Goal: Check status: Check status

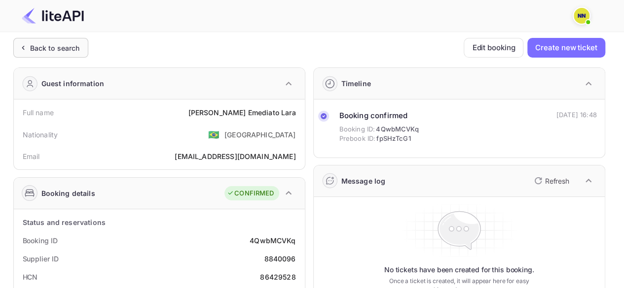
click at [32, 47] on div "Back to search" at bounding box center [55, 48] width 50 height 10
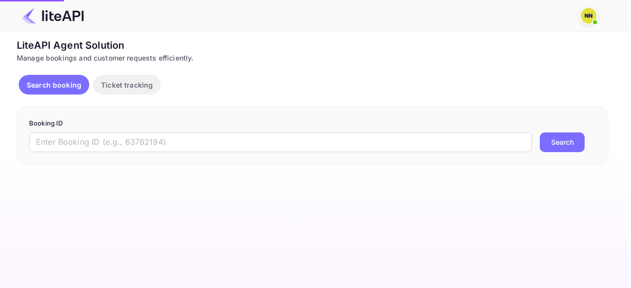
click at [111, 152] on div "Booking ID ​ Search" at bounding box center [313, 136] width 592 height 58
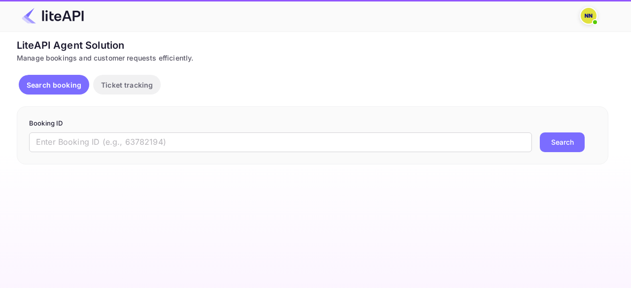
click at [111, 152] on div "Booking ID ​ Search" at bounding box center [313, 136] width 592 height 58
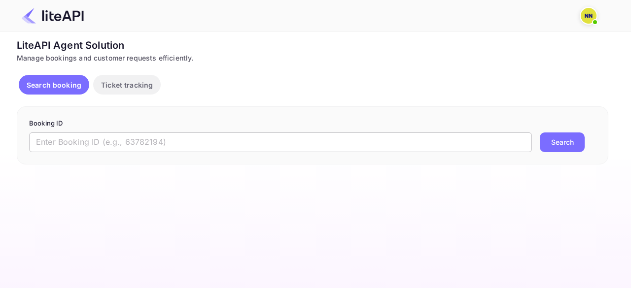
click at [122, 144] on input "text" at bounding box center [280, 143] width 503 height 20
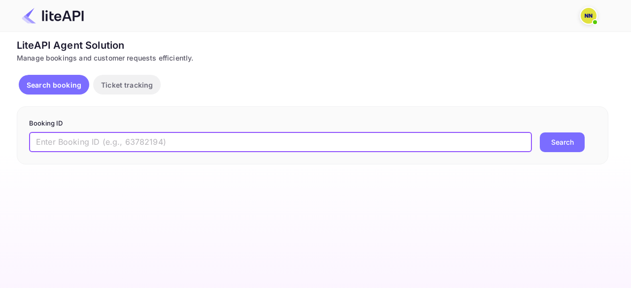
paste input "8840963"
type input "8840963"
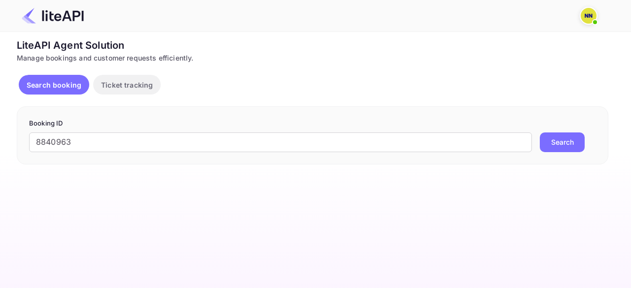
click at [565, 148] on button "Search" at bounding box center [562, 143] width 45 height 20
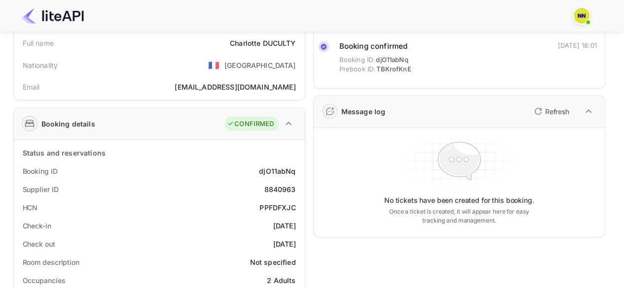
scroll to position [69, 0]
click at [266, 206] on div "PPFDFXJC" at bounding box center [277, 208] width 36 height 10
copy div "PPFDFXJC"
click at [266, 206] on div "PPFDFXJC" at bounding box center [277, 208] width 36 height 10
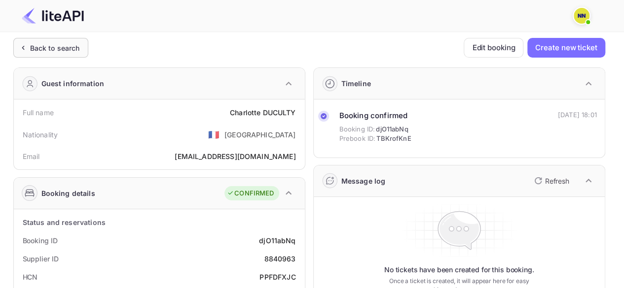
click at [44, 49] on div "Back to search" at bounding box center [55, 48] width 50 height 10
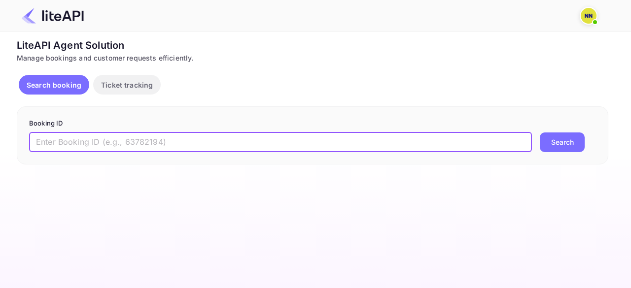
click at [189, 144] on input "text" at bounding box center [280, 143] width 503 height 20
paste input "8840150"
type input "8840150"
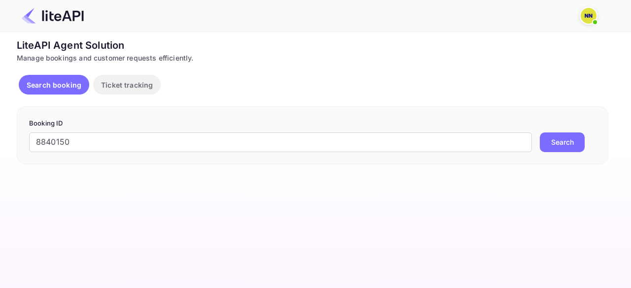
click at [562, 144] on button "Search" at bounding box center [562, 143] width 45 height 20
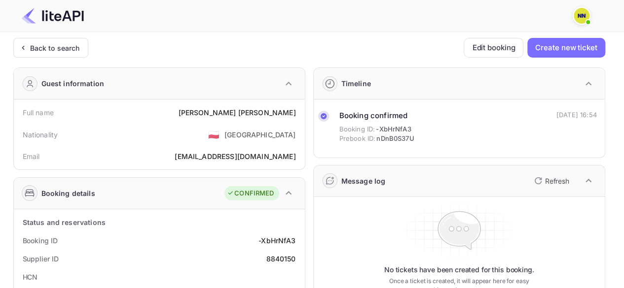
scroll to position [84, 0]
